Goal: Task Accomplishment & Management: Use online tool/utility

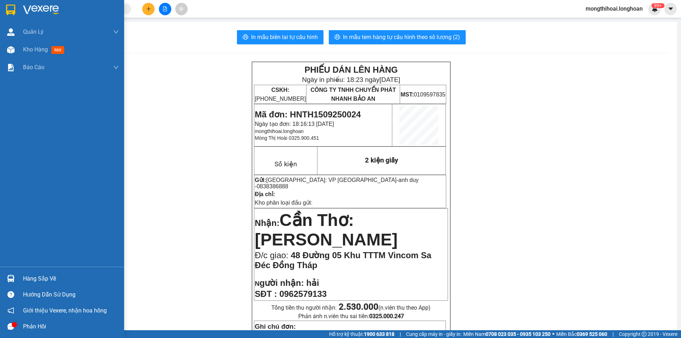
click at [0, 7] on div at bounding box center [62, 11] width 124 height 23
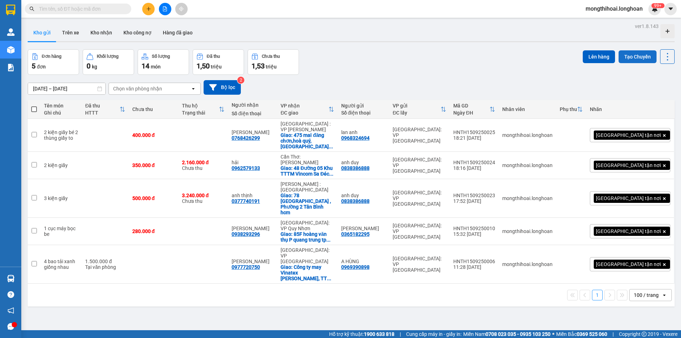
click at [633, 55] on button "Tạo Chuyến" at bounding box center [638, 56] width 38 height 13
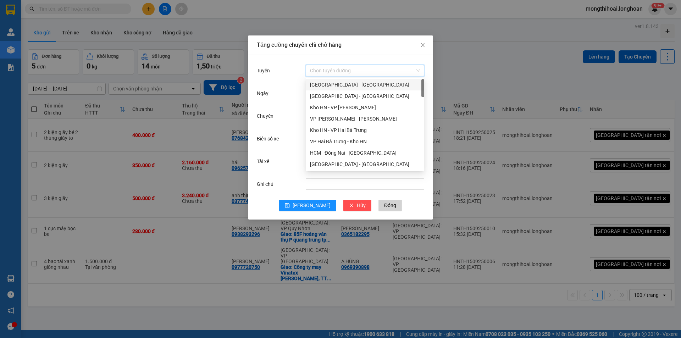
click at [338, 71] on input "Tuyến" at bounding box center [362, 70] width 105 height 11
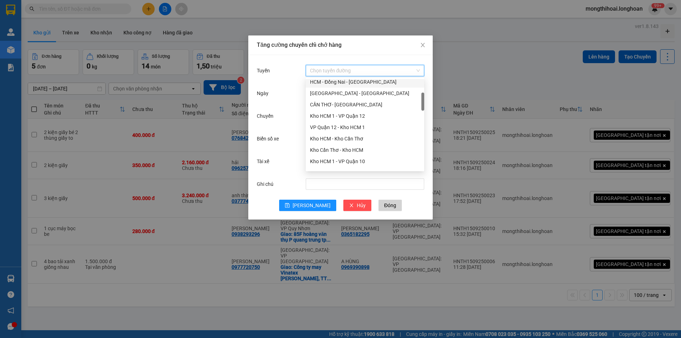
click at [486, 57] on div "Tăng cường chuyến chỉ chở hàng Tuyến Chọn tuyến đường Ngày 15/09/2025 Chuyến Bi…" at bounding box center [340, 169] width 681 height 338
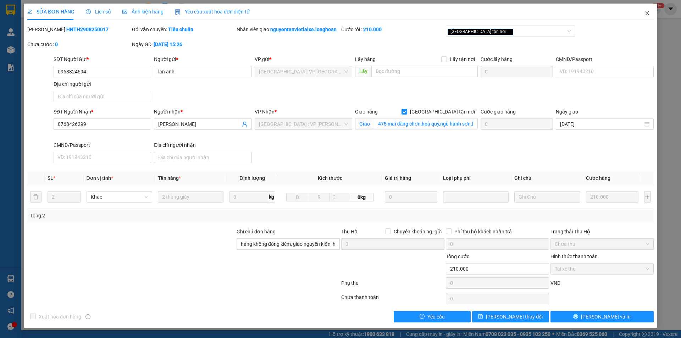
click at [651, 12] on span "Close" at bounding box center [648, 14] width 20 height 20
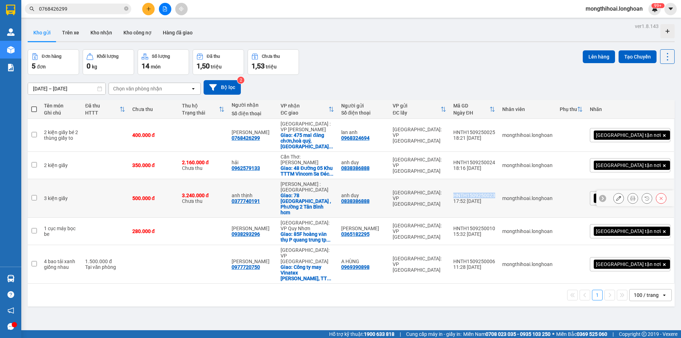
drag, startPoint x: 485, startPoint y: 178, endPoint x: 530, endPoint y: 179, distance: 45.4
click at [499, 179] on td "HNTH1509250023 17:52 [DATE]" at bounding box center [474, 198] width 49 height 39
checkbox input "true"
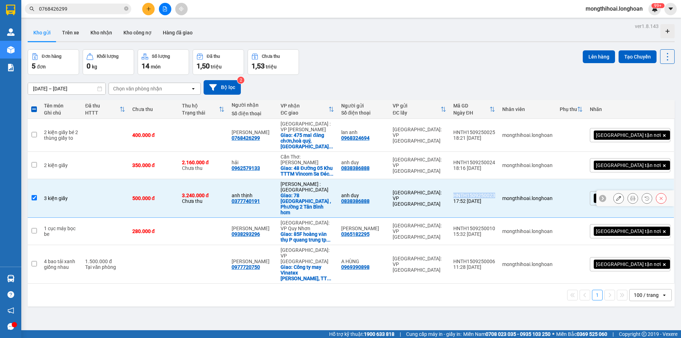
copy div "HNTH1509250023"
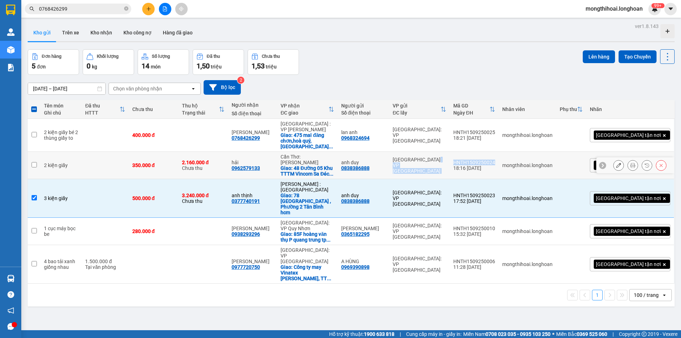
drag, startPoint x: 482, startPoint y: 151, endPoint x: 529, endPoint y: 152, distance: 47.2
click at [529, 152] on tr "2 kiện giấy 350.000 đ 2.160.000 đ Chưa thu hải 0962579133 [GEOGRAPHIC_DATA]: [G…" at bounding box center [351, 165] width 647 height 27
checkbox input "true"
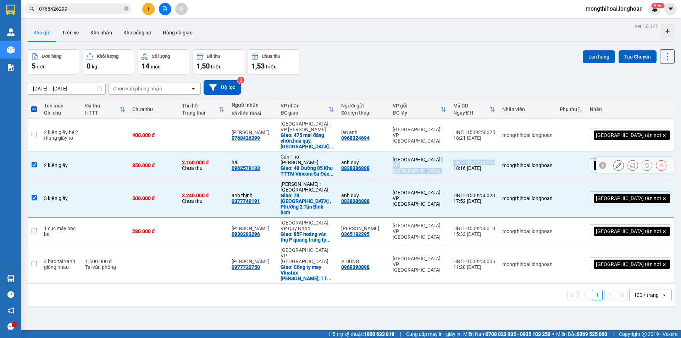
copy tr "[GEOGRAPHIC_DATA]: VP [GEOGRAPHIC_DATA]"
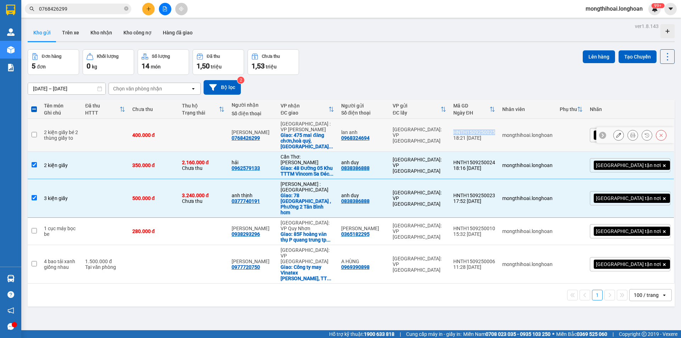
drag, startPoint x: 484, startPoint y: 125, endPoint x: 531, endPoint y: 127, distance: 46.9
click at [499, 127] on td "HNTH1509250025 18:21 [DATE]" at bounding box center [474, 135] width 49 height 33
checkbox input "true"
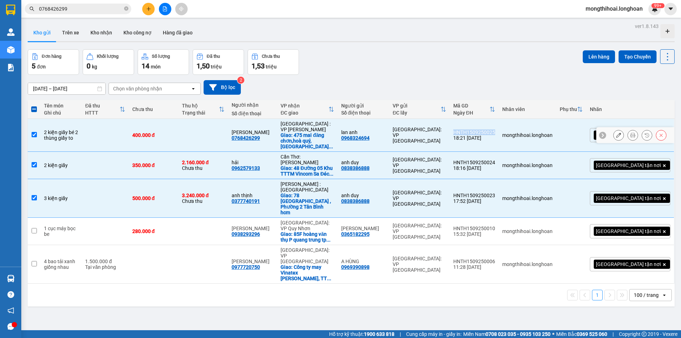
copy div "HNTH1509250025"
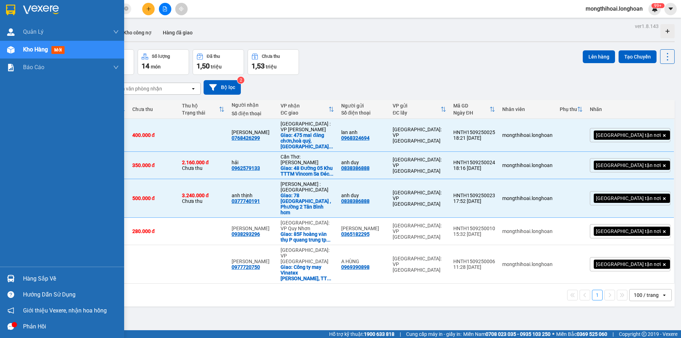
click at [0, 4] on div at bounding box center [62, 11] width 124 height 23
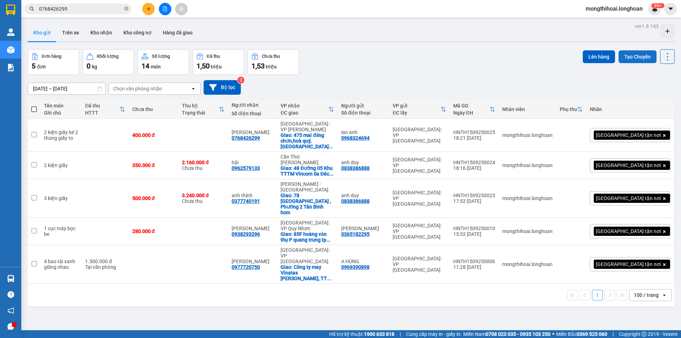
click at [630, 53] on button "Tạo Chuyến" at bounding box center [638, 56] width 38 height 13
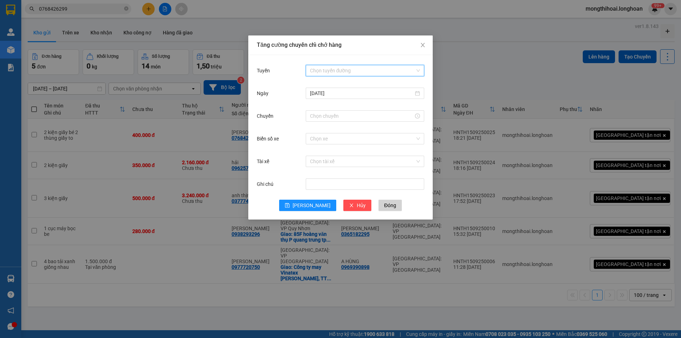
click at [356, 70] on input "Tuyến" at bounding box center [362, 70] width 105 height 11
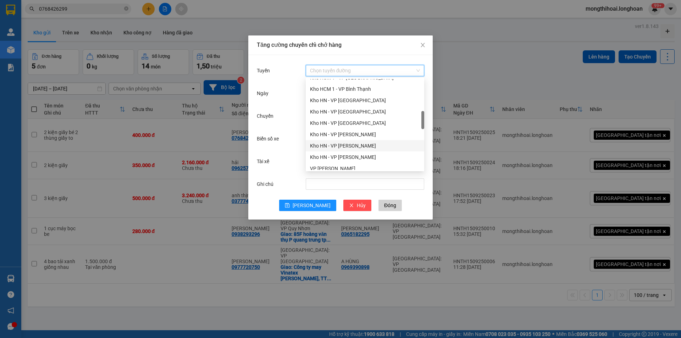
scroll to position [355, 0]
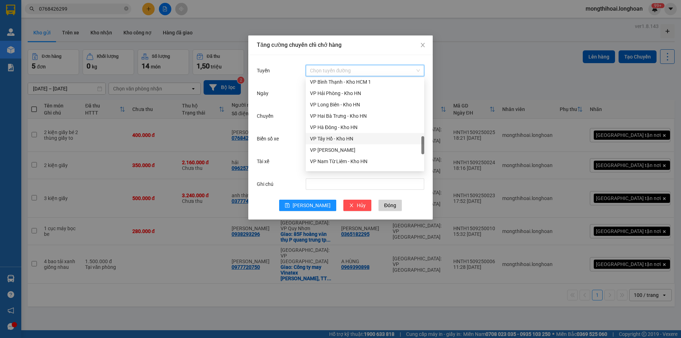
click at [329, 138] on div "VP Tây Hồ - Kho HN" at bounding box center [365, 139] width 110 height 8
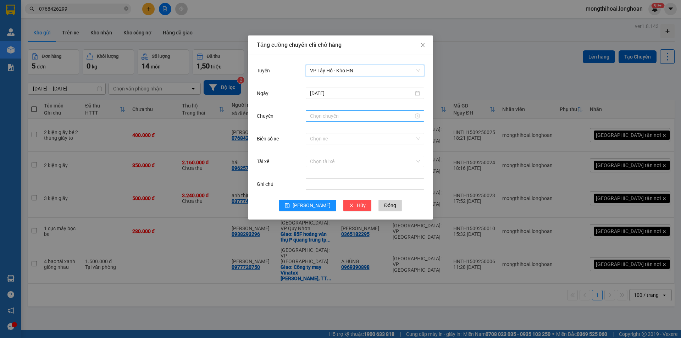
click at [327, 117] on input "Chuyến" at bounding box center [362, 116] width 104 height 8
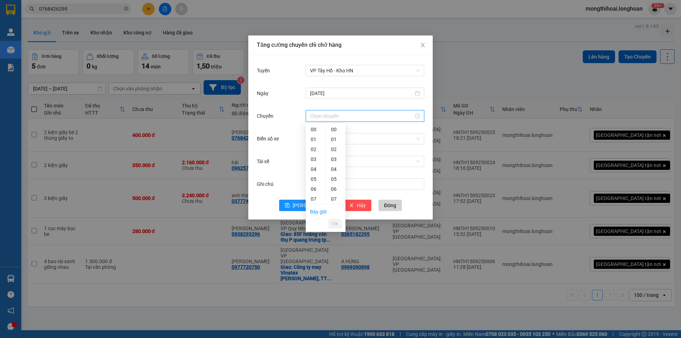
scroll to position [142, 0]
click at [312, 183] on div "20" at bounding box center [316, 186] width 20 height 10
type input "20:00"
click at [335, 225] on span "OK" at bounding box center [335, 224] width 7 height 8
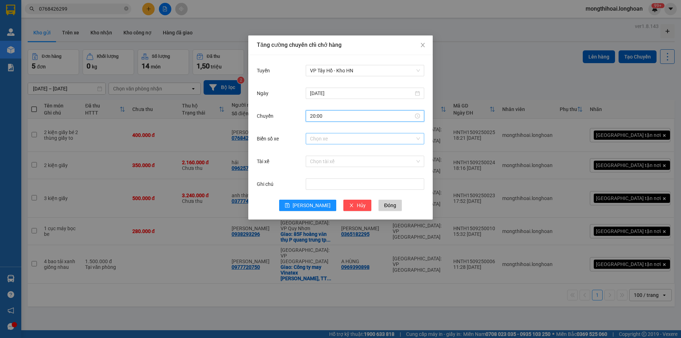
click at [324, 139] on input "Biển số xe" at bounding box center [362, 138] width 105 height 11
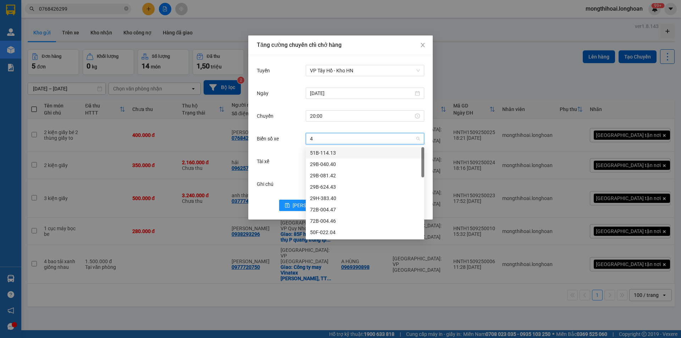
type input "45"
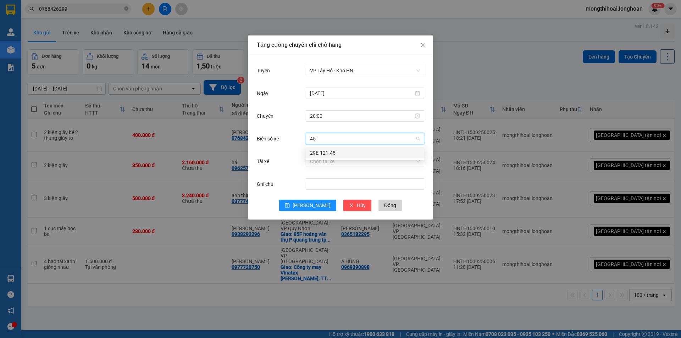
click at [328, 150] on div "29E-121.45" at bounding box center [365, 153] width 110 height 8
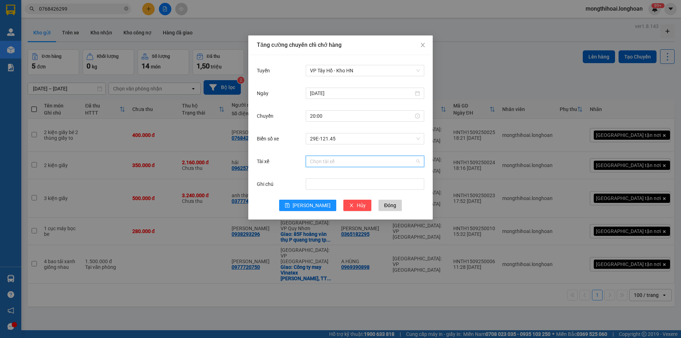
click at [335, 162] on input "Tài xế" at bounding box center [362, 161] width 105 height 11
type input "thưc"
click at [372, 174] on div "vũ văn thức lái xe 0356.323.247" at bounding box center [365, 176] width 110 height 8
click at [298, 209] on button "[PERSON_NAME]" at bounding box center [307, 205] width 57 height 11
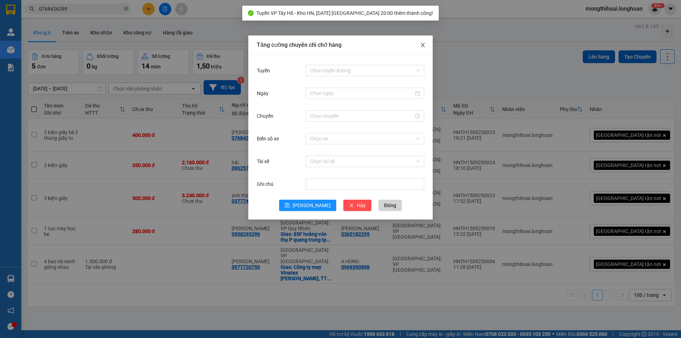
click at [423, 44] on icon "close" at bounding box center [423, 45] width 6 height 6
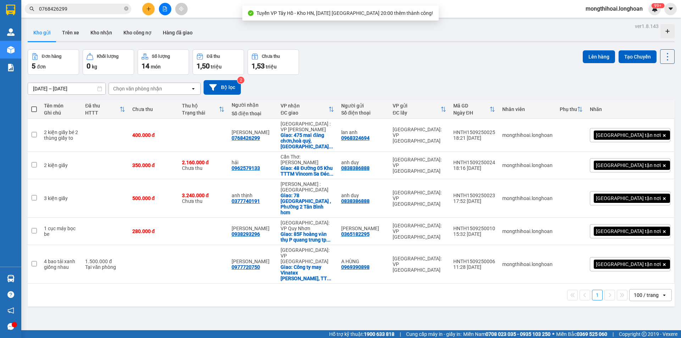
drag, startPoint x: 28, startPoint y: 108, endPoint x: 37, endPoint y: 105, distance: 9.4
click at [29, 108] on th at bounding box center [34, 109] width 13 height 19
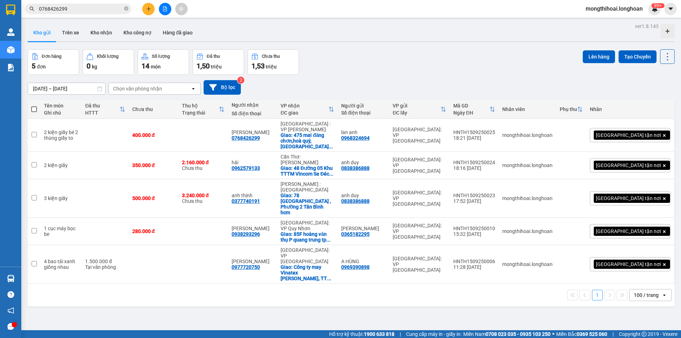
drag, startPoint x: 33, startPoint y: 106, endPoint x: 63, endPoint y: 99, distance: 30.3
click at [34, 106] on span at bounding box center [34, 109] width 6 height 6
click at [34, 106] on input "checkbox" at bounding box center [34, 106] width 0 height 0
checkbox input "true"
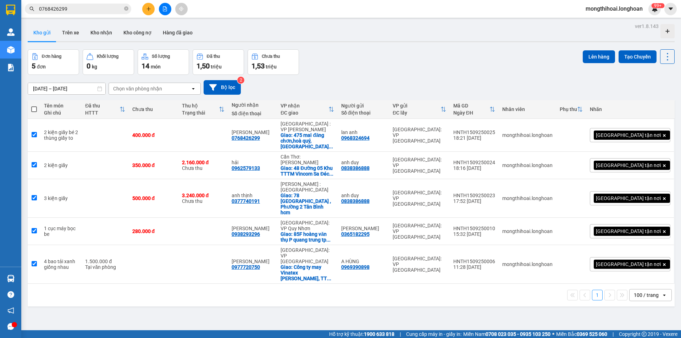
checkbox input "true"
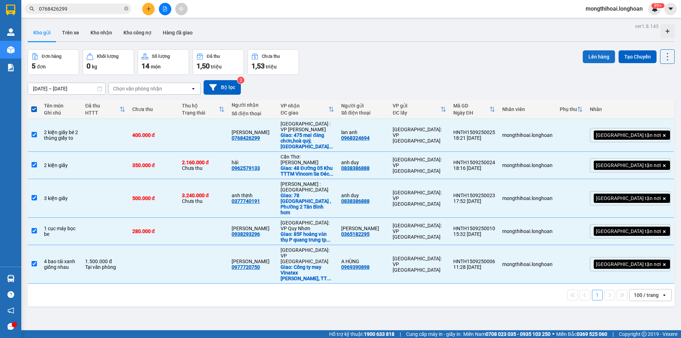
click at [583, 53] on button "Lên hàng" at bounding box center [599, 56] width 32 height 13
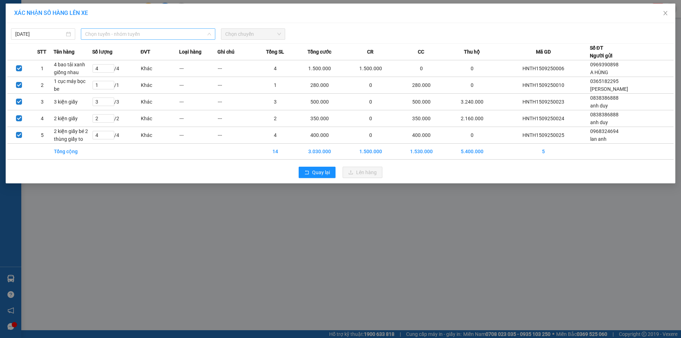
drag, startPoint x: 182, startPoint y: 33, endPoint x: 136, endPoint y: 60, distance: 54.2
click at [180, 32] on span "Chọn tuyến - nhóm tuyến" at bounding box center [148, 34] width 126 height 11
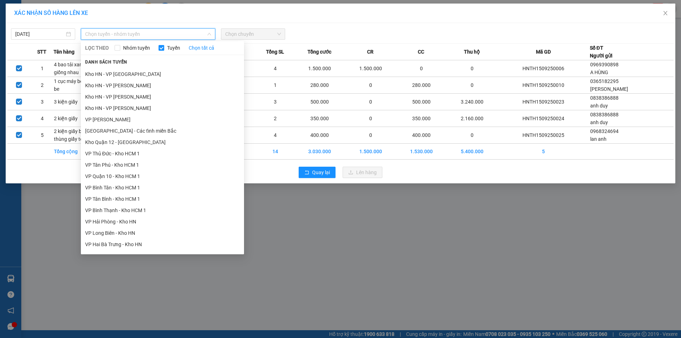
scroll to position [355, 0]
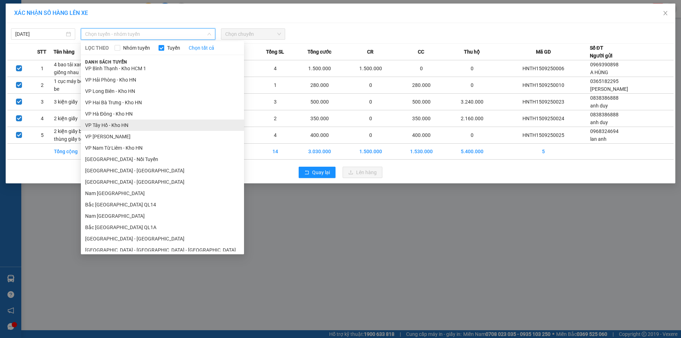
click at [107, 127] on li "VP Tây Hồ - Kho HN" at bounding box center [162, 125] width 163 height 11
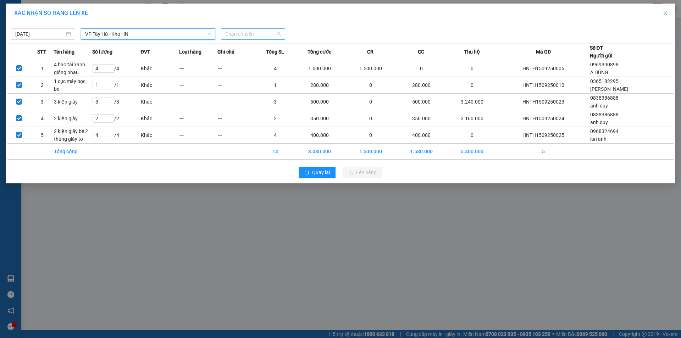
click at [248, 34] on span "Chọn chuyến" at bounding box center [253, 34] width 56 height 11
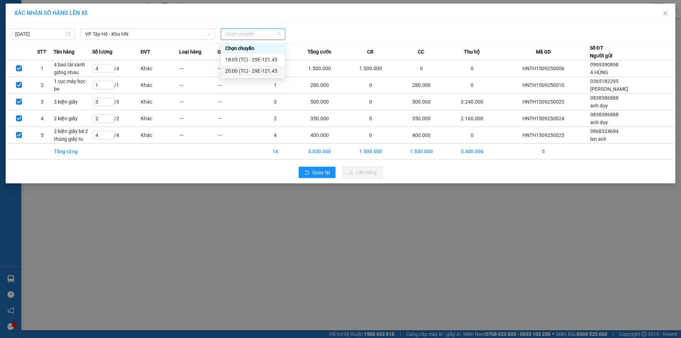
click at [234, 68] on div "20:00 (TC) - 29E-121.45" at bounding box center [252, 71] width 55 height 8
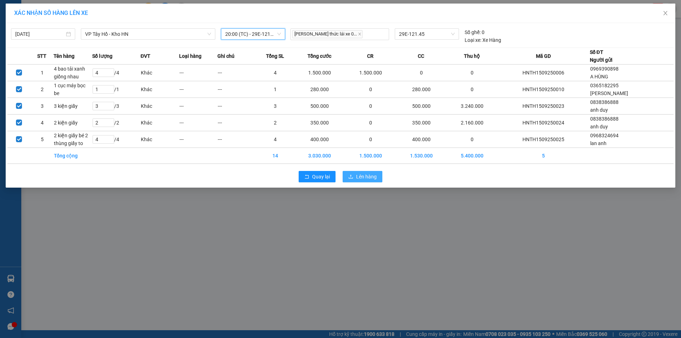
click at [361, 175] on span "Lên hàng" at bounding box center [366, 177] width 21 height 8
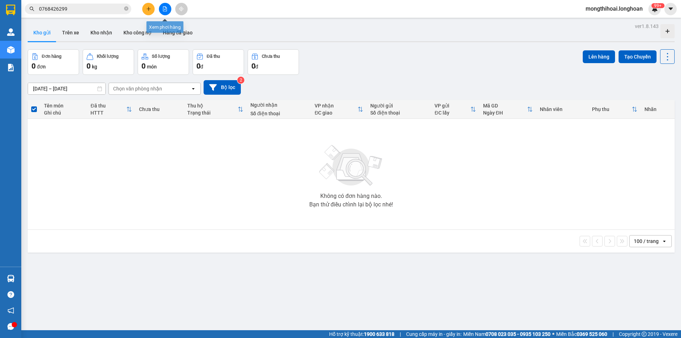
click at [162, 12] on button at bounding box center [165, 9] width 12 height 12
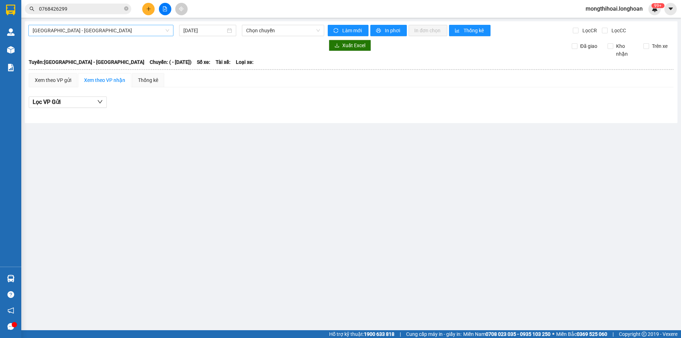
click at [123, 33] on span "[GEOGRAPHIC_DATA] - [GEOGRAPHIC_DATA]" at bounding box center [101, 30] width 137 height 11
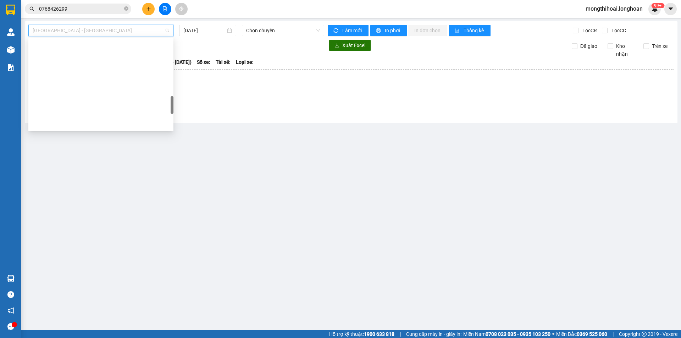
scroll to position [382, 0]
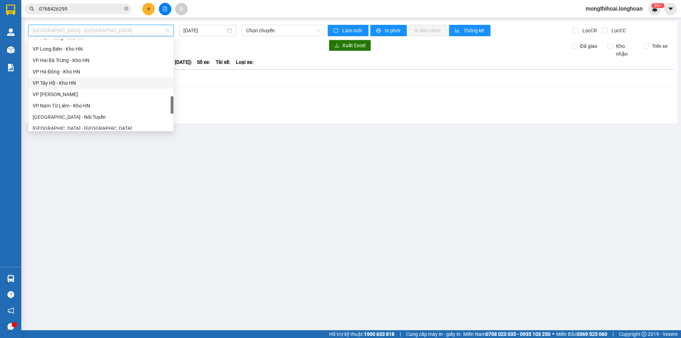
click at [63, 85] on div "VP Tây Hồ - Kho HN" at bounding box center [101, 83] width 137 height 8
type input "[DATE]"
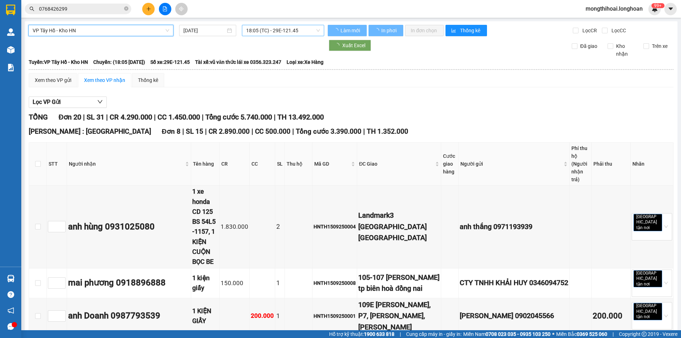
click at [309, 30] on span "18:05 (TC) - 29E-121.45" at bounding box center [283, 30] width 74 height 11
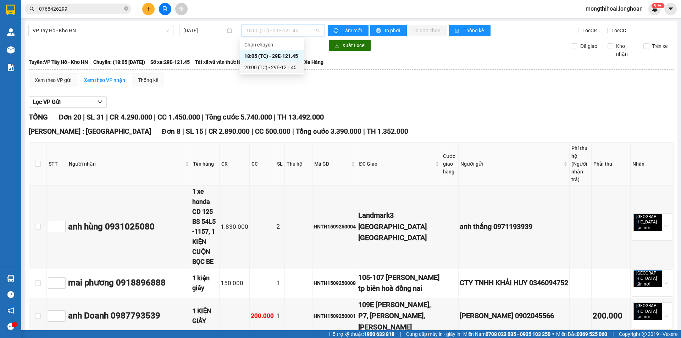
click at [264, 66] on div "20:00 (TC) - 29E-121.45" at bounding box center [271, 68] width 55 height 8
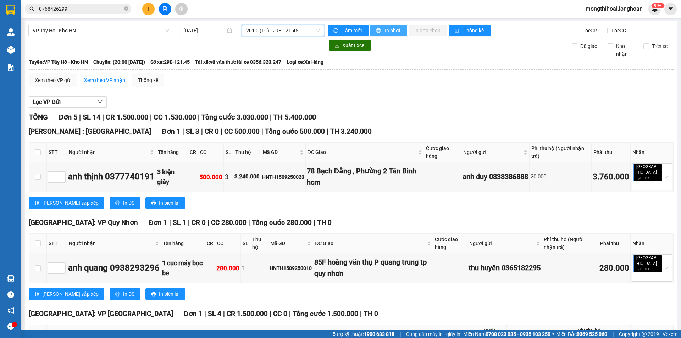
click at [385, 30] on span "In phơi" at bounding box center [393, 31] width 16 height 8
